Goal: Information Seeking & Learning: Learn about a topic

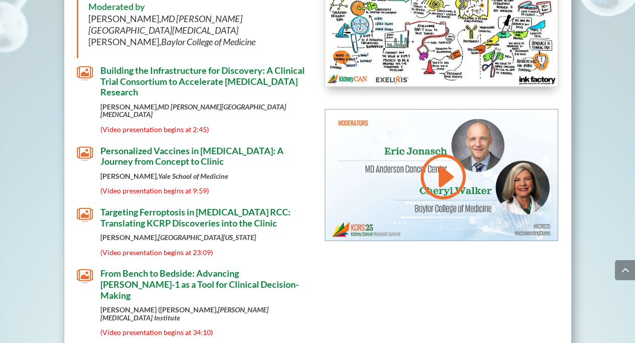
scroll to position [1549, 0]
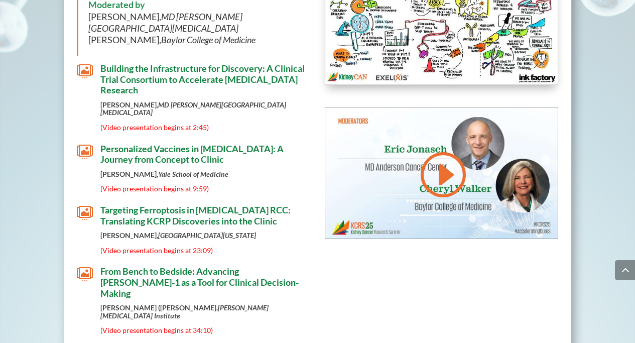
click at [162, 143] on span "Personalized Vaccines in [MEDICAL_DATA]: A Journey from Concept to Clinic" at bounding box center [191, 154] width 183 height 22
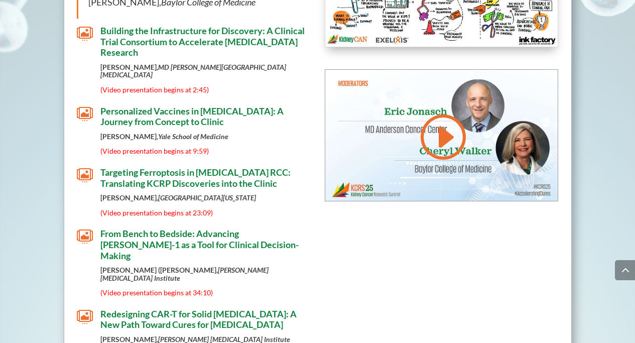
scroll to position [1582, 0]
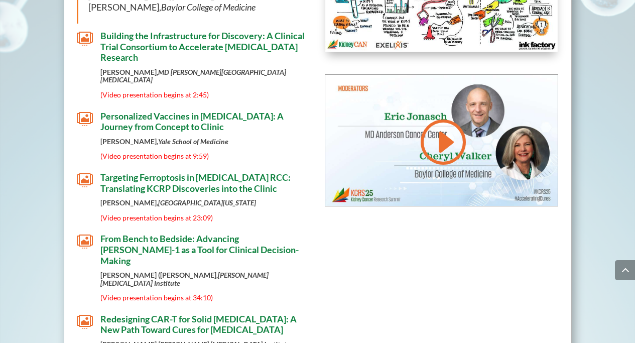
click at [83, 111] on span "" at bounding box center [85, 119] width 16 height 16
click at [82, 111] on span "" at bounding box center [85, 119] width 16 height 16
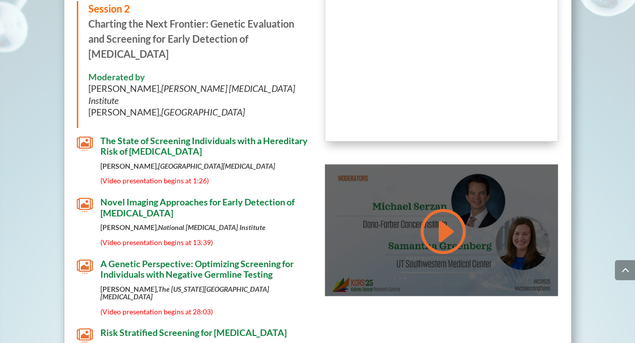
scroll to position [1582, 0]
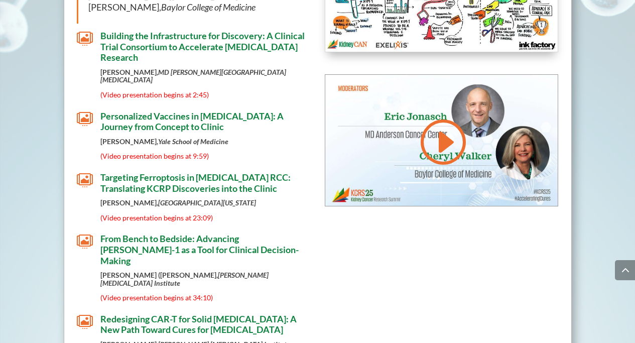
click at [439, 194] on div at bounding box center [441, 140] width 232 height 131
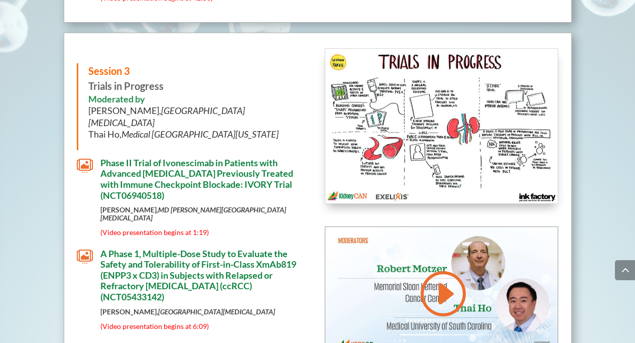
scroll to position [2368, 0]
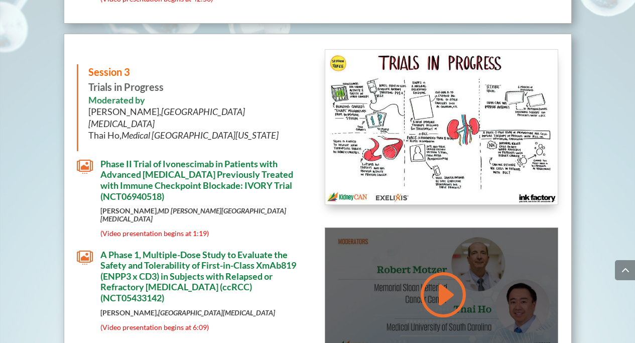
click at [444, 269] on link at bounding box center [441, 294] width 48 height 51
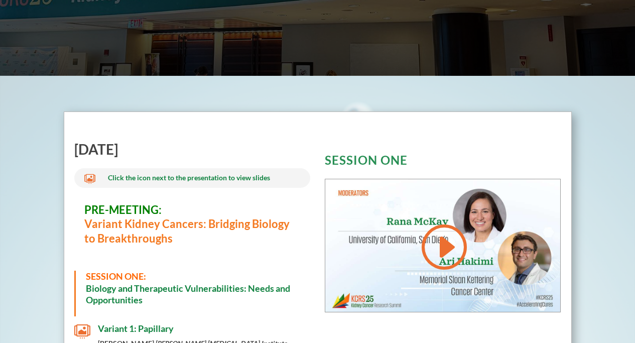
scroll to position [252, 0]
